Goal: Task Accomplishment & Management: Manage account settings

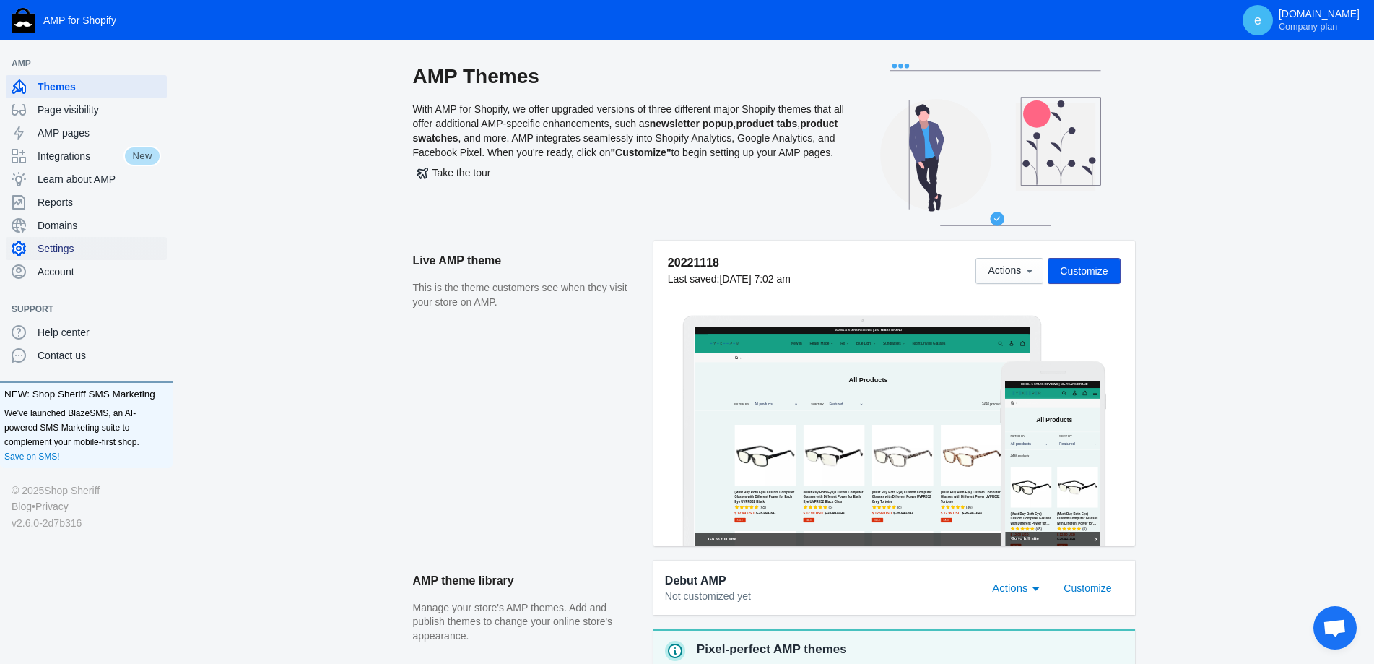
click at [75, 256] on div "Settings" at bounding box center [86, 248] width 149 height 23
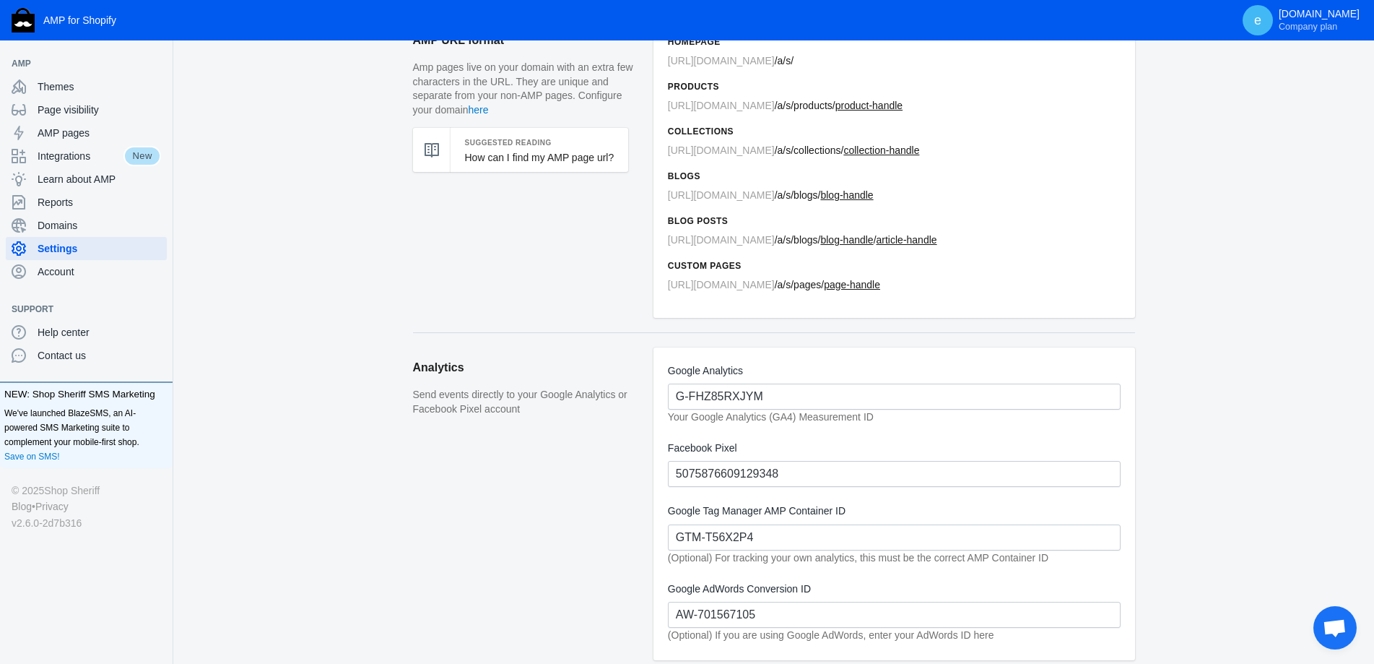
scroll to position [217, 0]
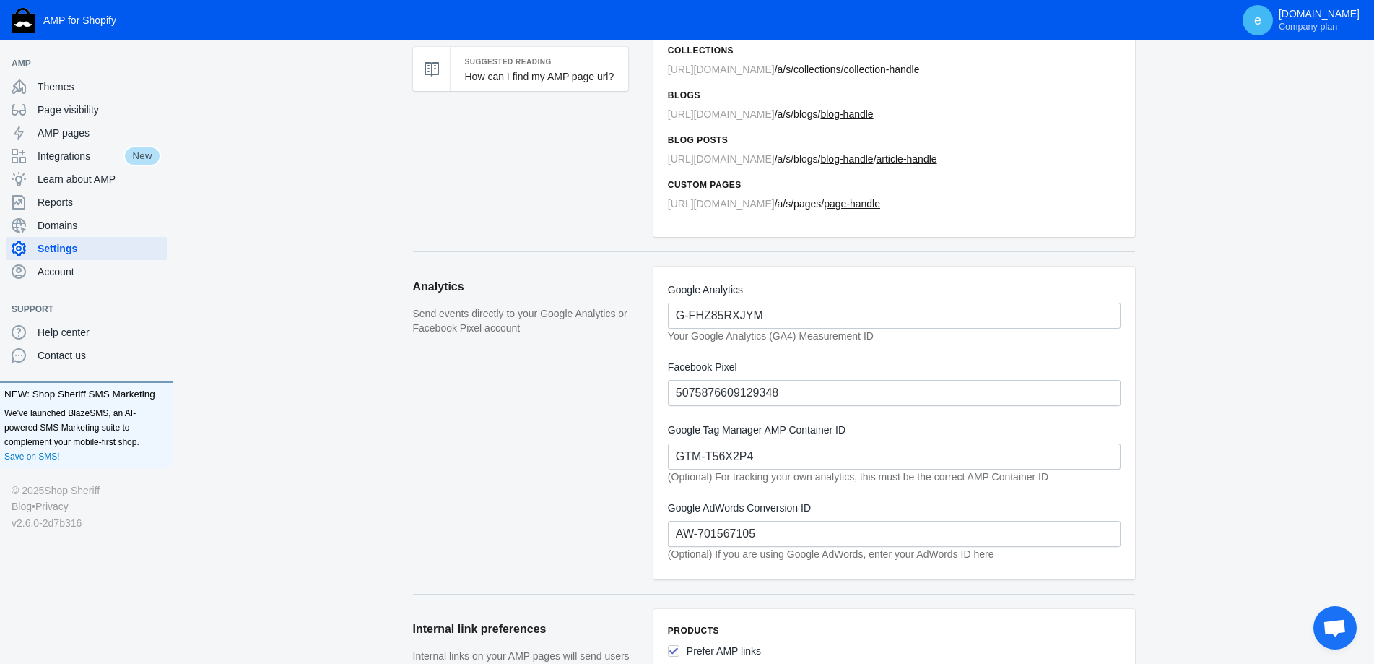
scroll to position [0, 0]
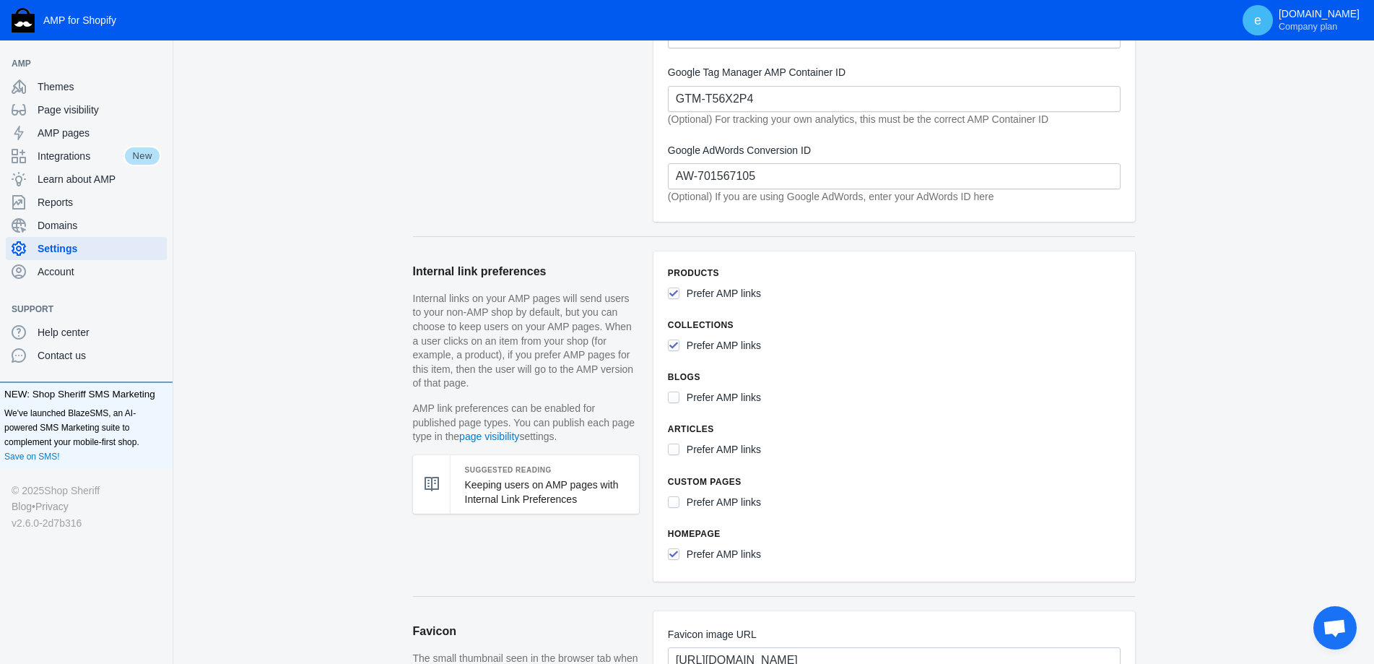
scroll to position [361, 0]
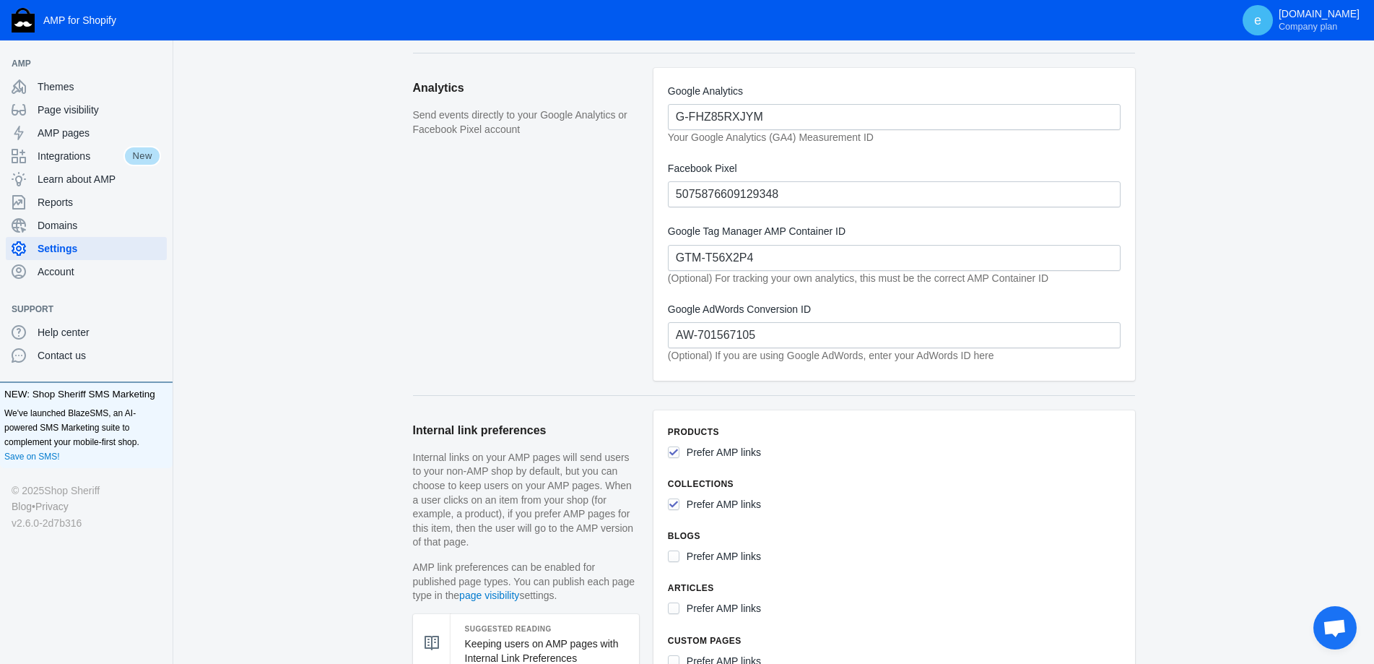
click at [331, 376] on div "Settings AMP URL format Amp pages live on your domain with an extra few charact…" at bounding box center [773, 668] width 1201 height 1932
click at [315, 342] on div "Settings AMP URL format Amp pages live on your domain with an extra few charact…" at bounding box center [773, 668] width 1201 height 1932
